Goal: Check status

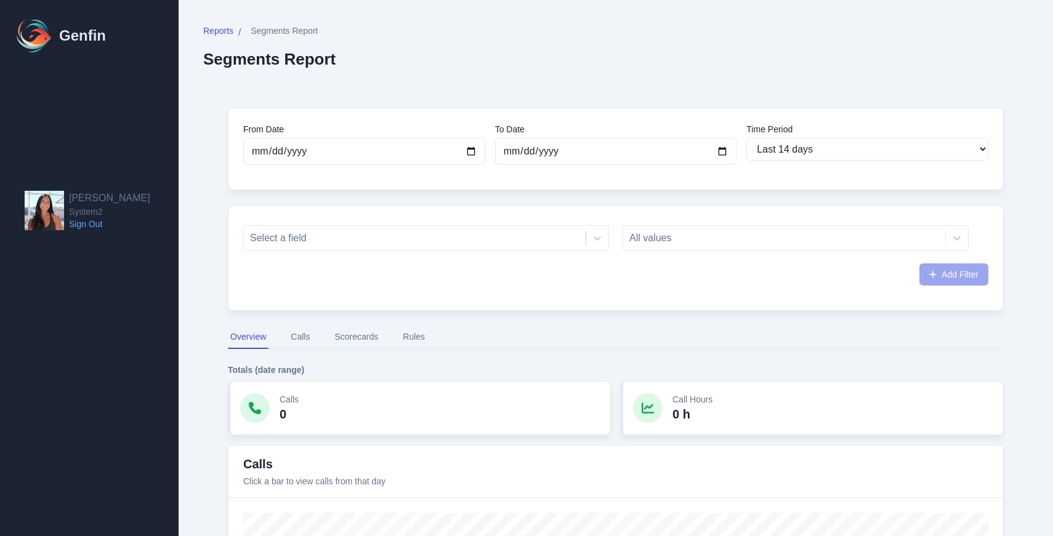
select select "14"
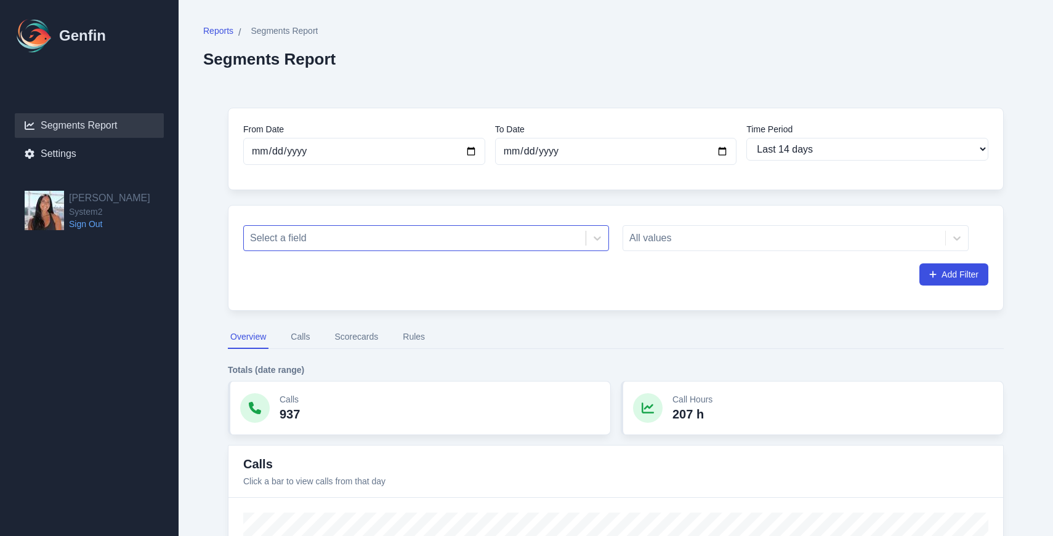
click at [526, 236] on div at bounding box center [414, 238] width 329 height 17
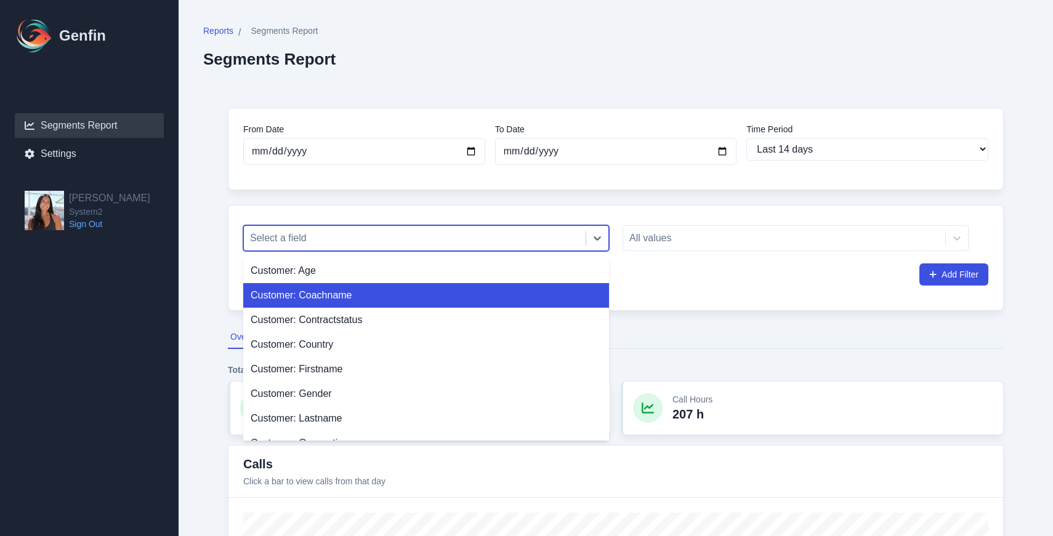
click at [512, 284] on div "Customer: Coachname" at bounding box center [426, 295] width 366 height 25
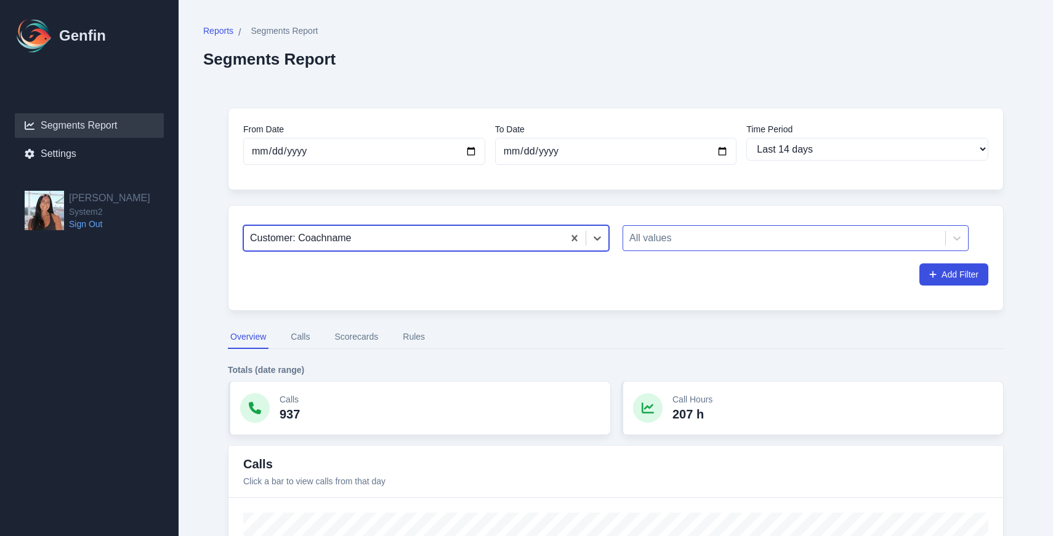
click at [681, 241] on div at bounding box center [784, 238] width 310 height 17
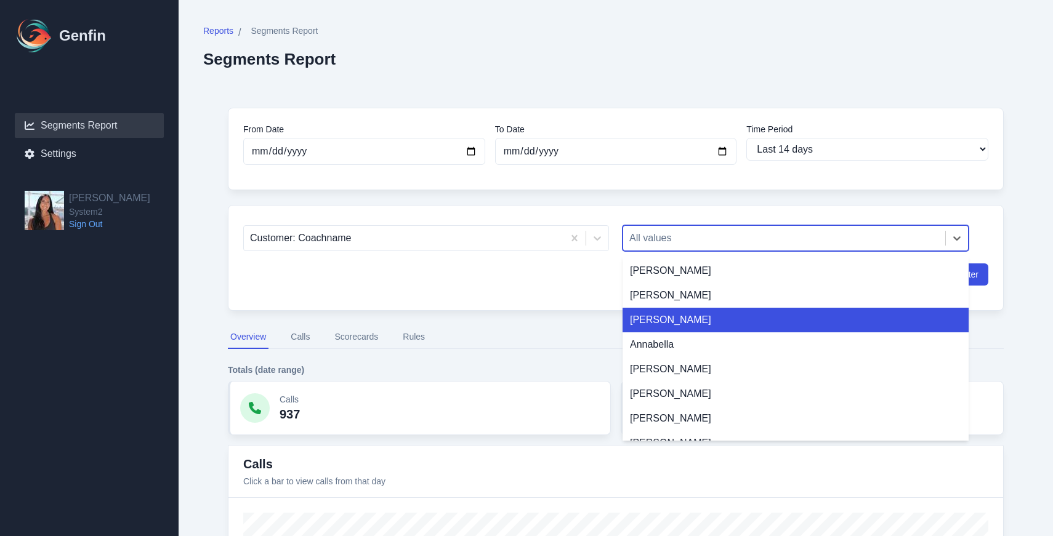
click at [684, 326] on div "[PERSON_NAME]" at bounding box center [795, 320] width 346 height 25
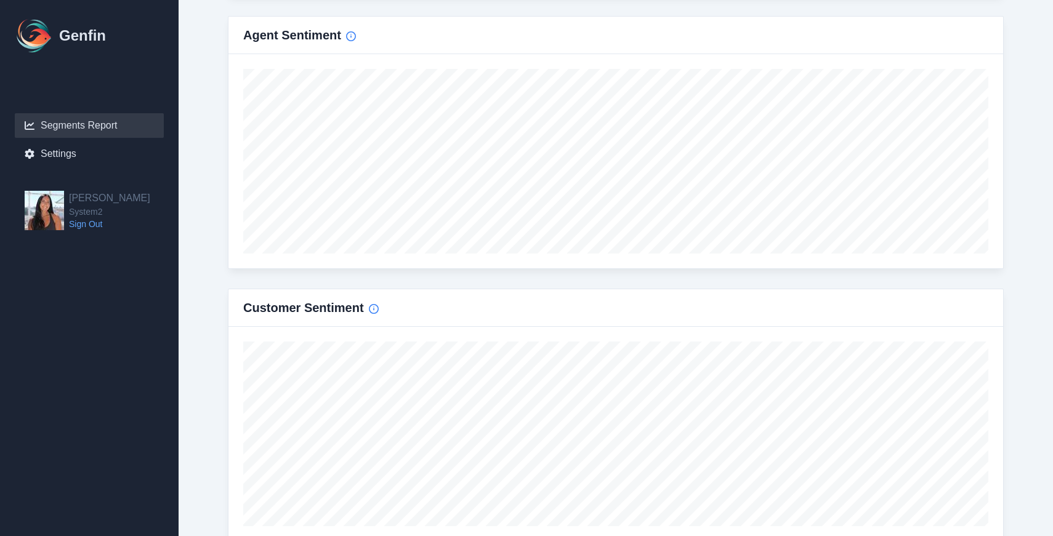
scroll to position [1429, 0]
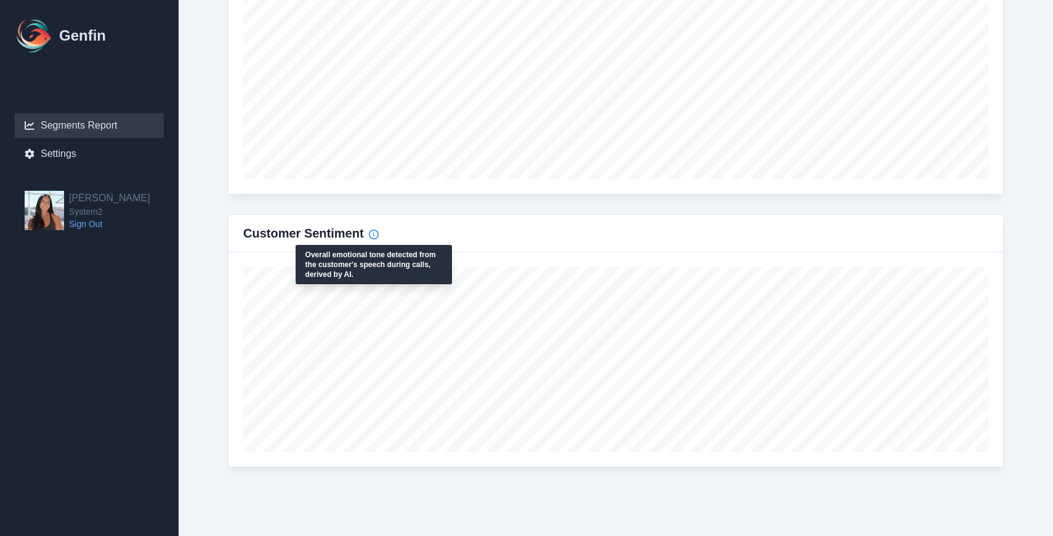
click at [371, 238] on circle "Info" at bounding box center [373, 234] width 9 height 9
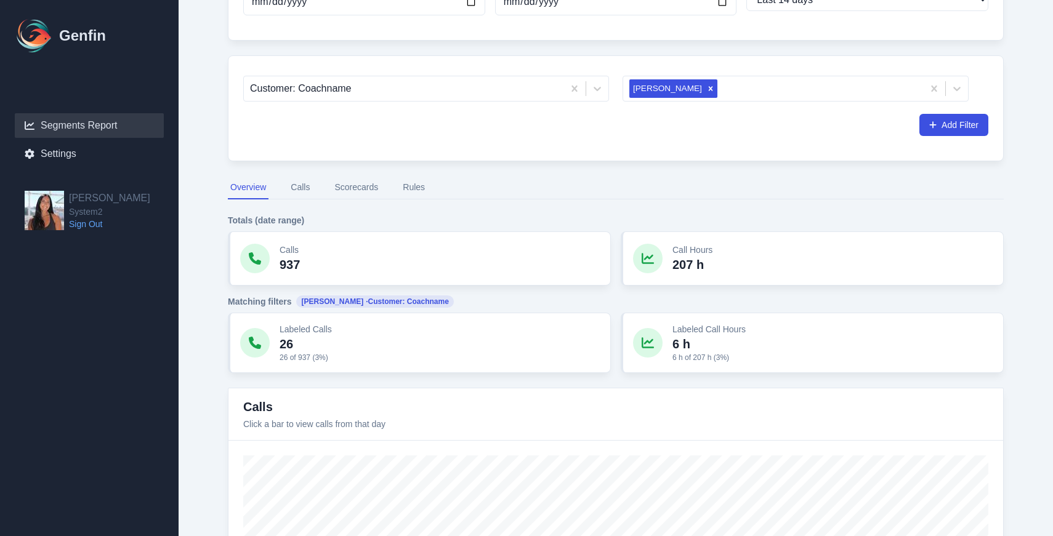
scroll to position [212, 0]
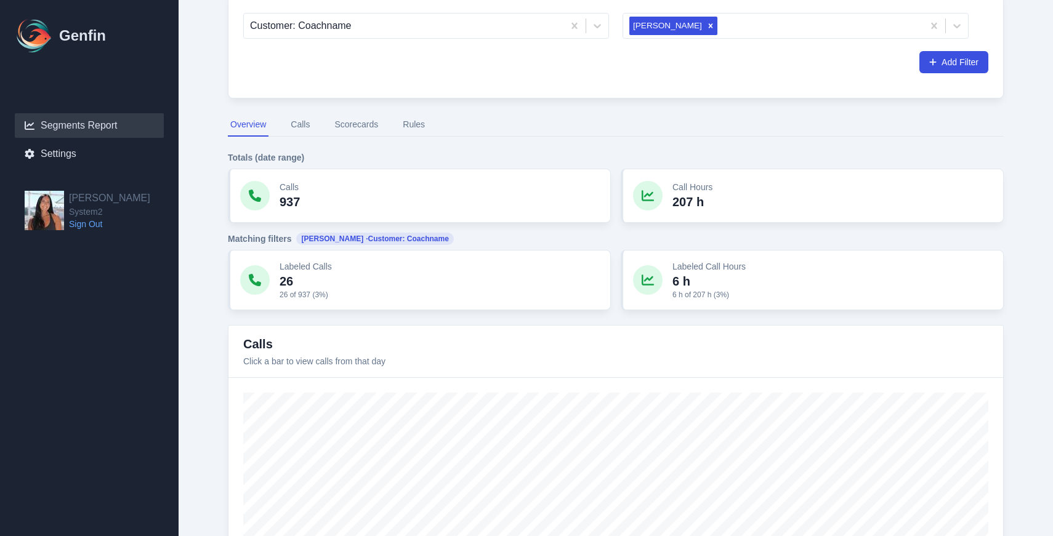
click at [302, 122] on button "Calls" at bounding box center [300, 124] width 24 height 23
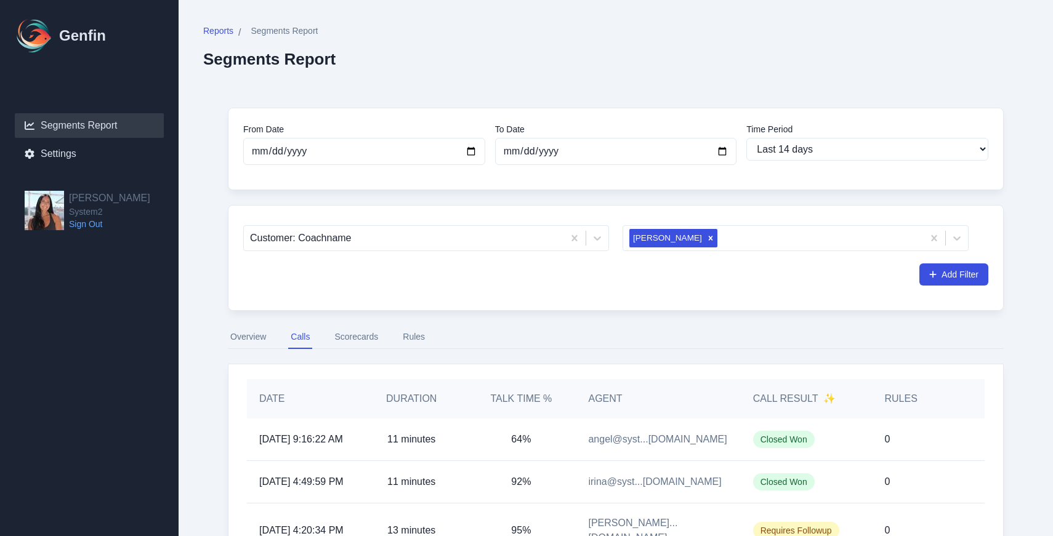
click at [363, 342] on button "Scorecards" at bounding box center [356, 337] width 49 height 23
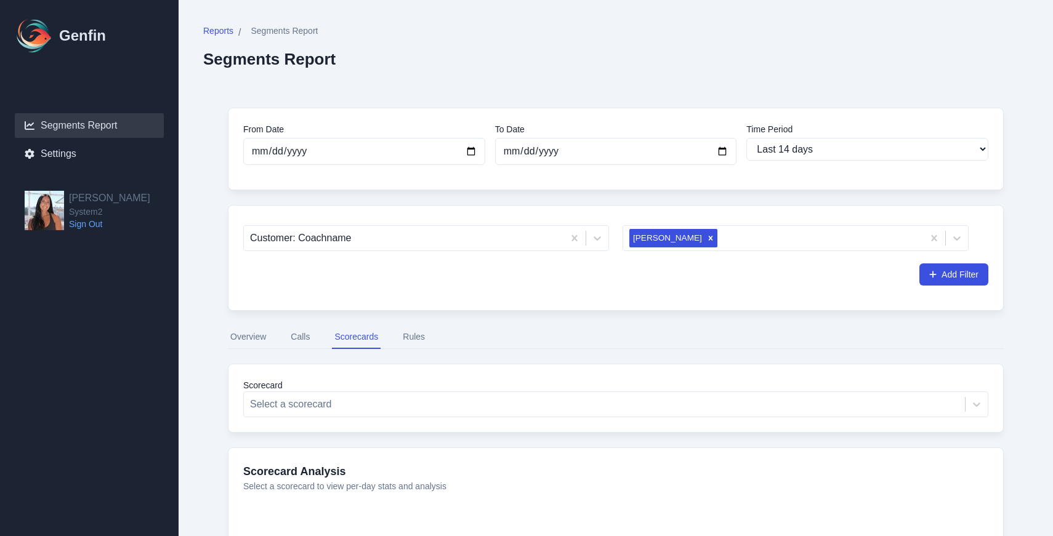
scroll to position [169, 0]
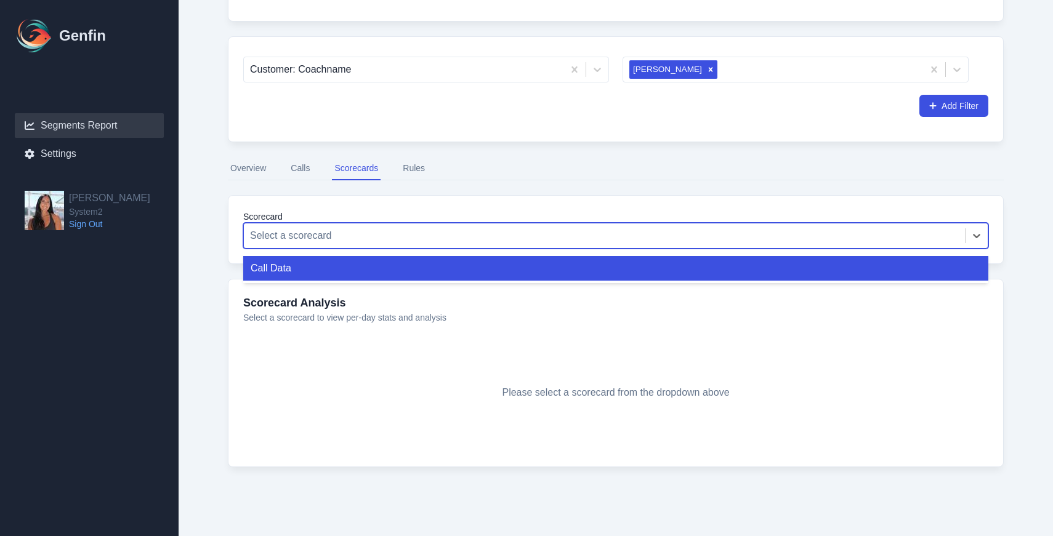
click at [486, 236] on div at bounding box center [604, 235] width 709 height 17
click at [467, 276] on div "Call Data" at bounding box center [615, 268] width 745 height 25
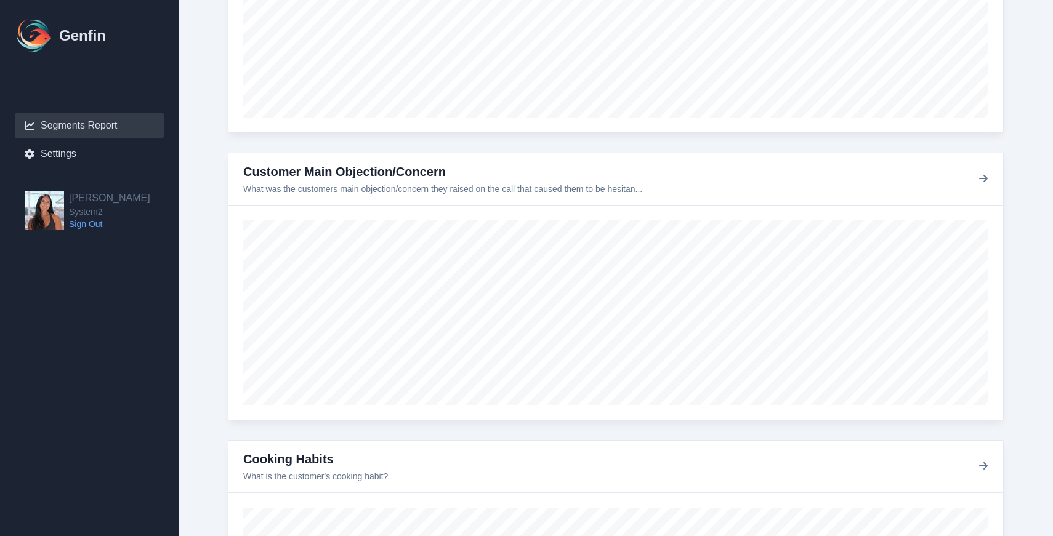
scroll to position [875, 0]
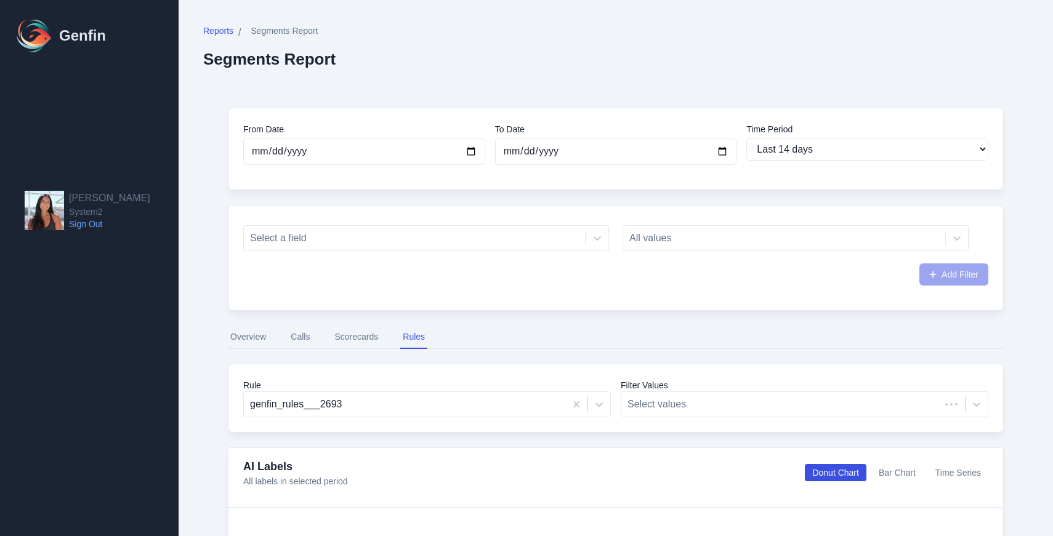
select select "14"
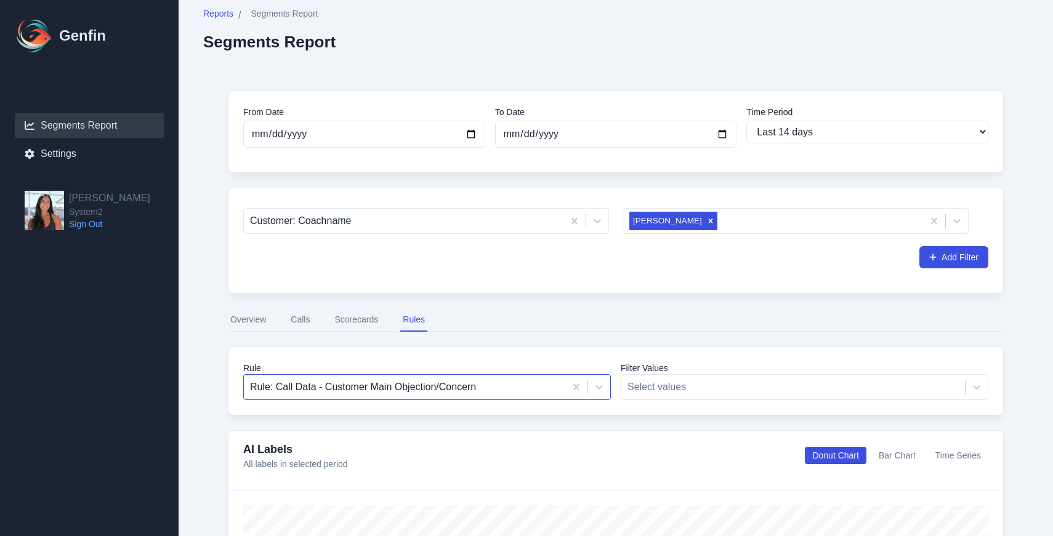
click at [520, 400] on div "Rule: Call Data - Customer Main Objection/Concern" at bounding box center [426, 387] width 367 height 26
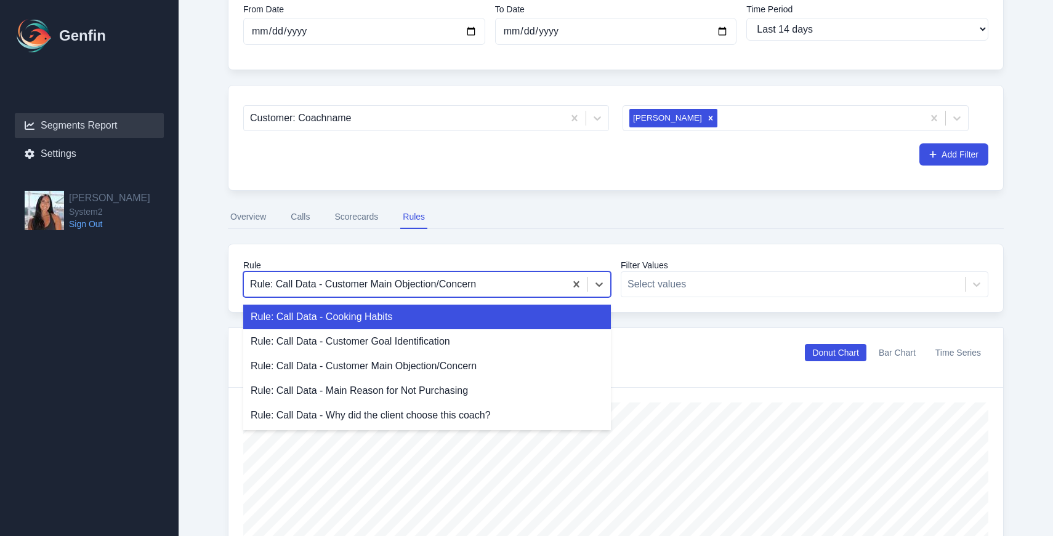
scroll to position [138, 0]
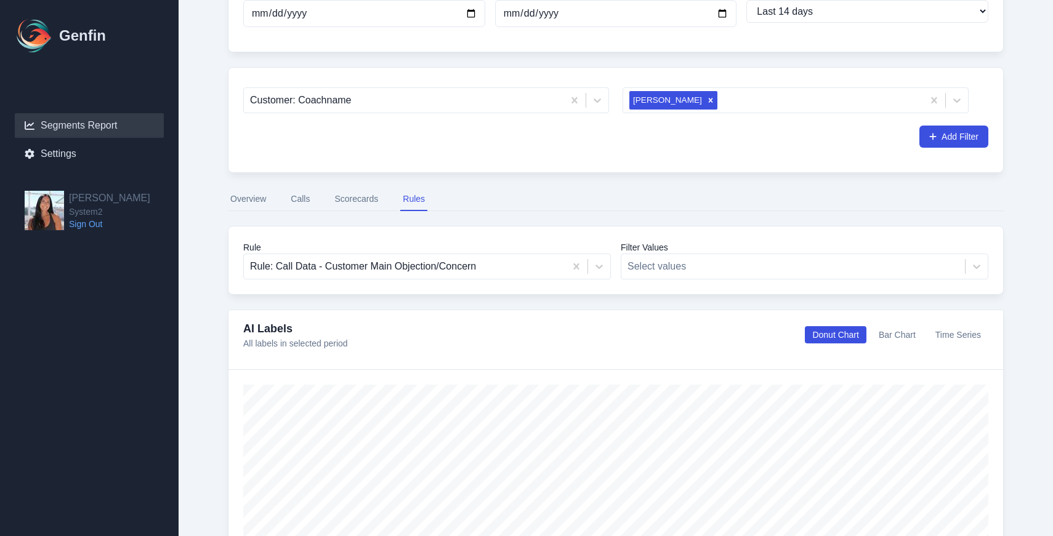
click at [356, 194] on button "Scorecards" at bounding box center [356, 199] width 49 height 23
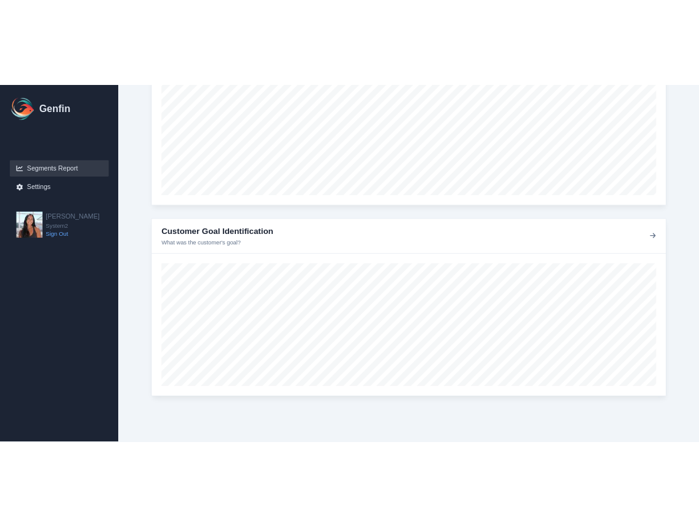
scroll to position [1373, 0]
